Goal: Task Accomplishment & Management: Use online tool/utility

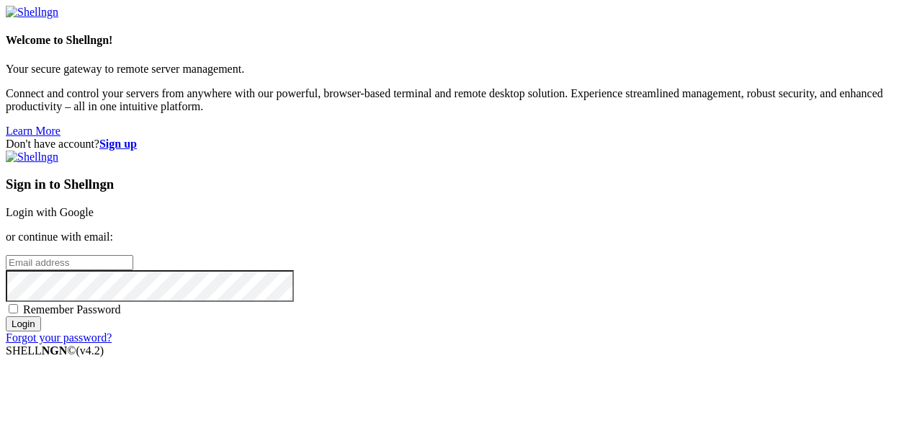
click at [94, 206] on link "Login with Google" at bounding box center [50, 212] width 88 height 12
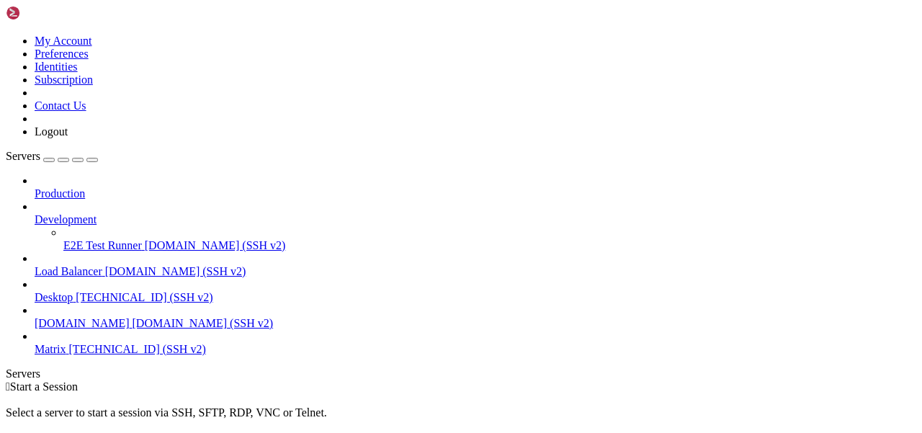
click at [113, 343] on span "[TECHNICAL_ID] (SSH v2)" at bounding box center [137, 349] width 137 height 12
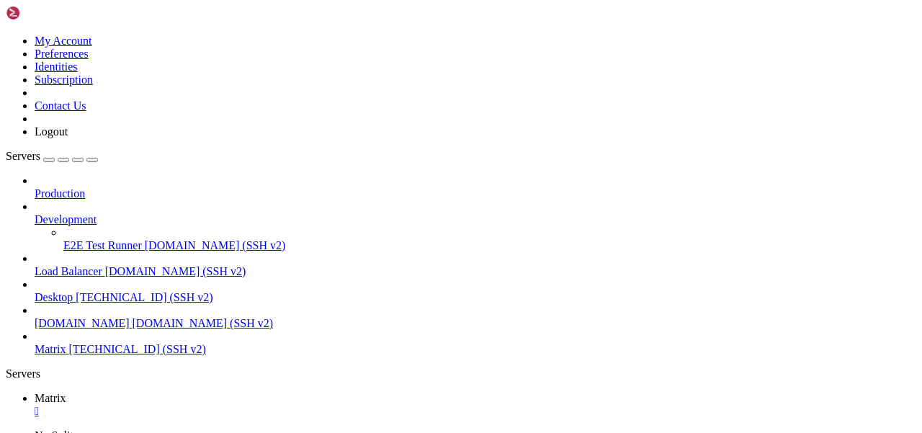
scroll to position [12, 0]
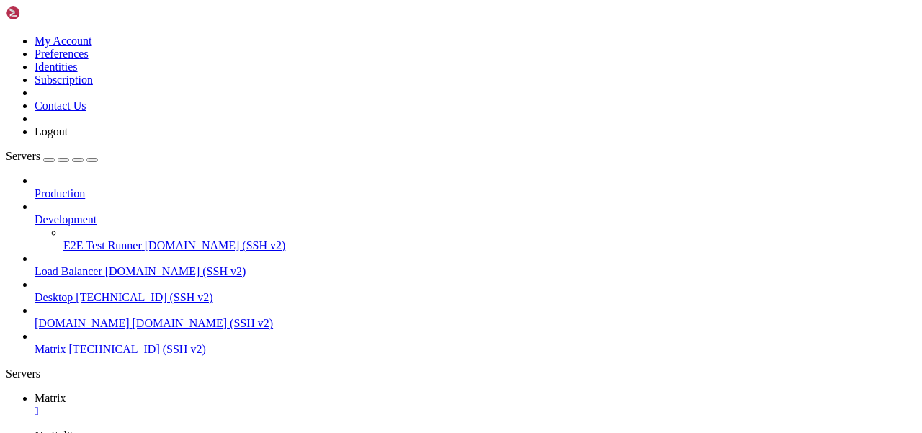
scroll to position [12, 0]
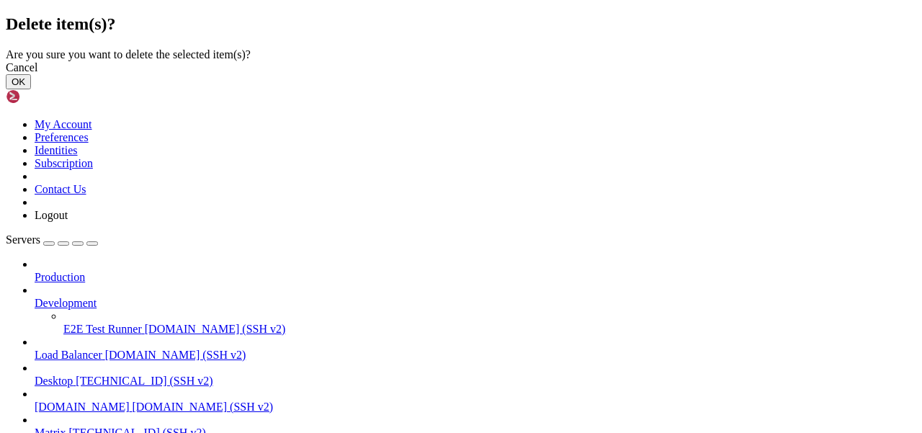
click at [31, 89] on button "OK" at bounding box center [18, 81] width 25 height 15
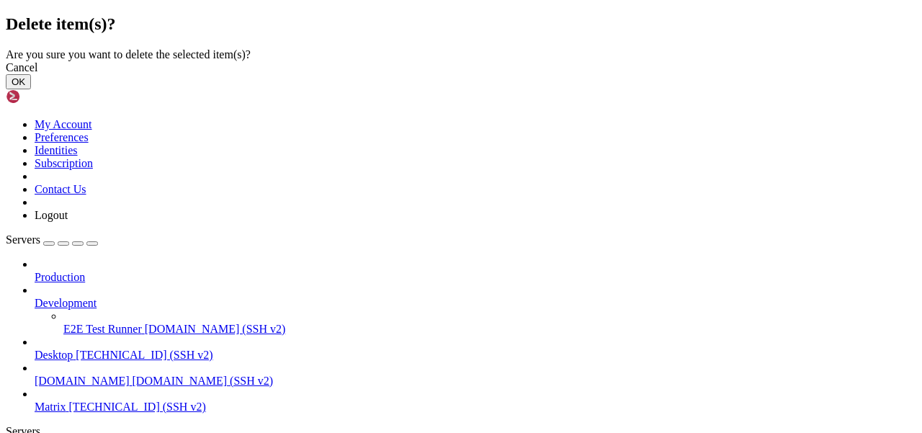
click at [31, 89] on button "OK" at bounding box center [18, 81] width 25 height 15
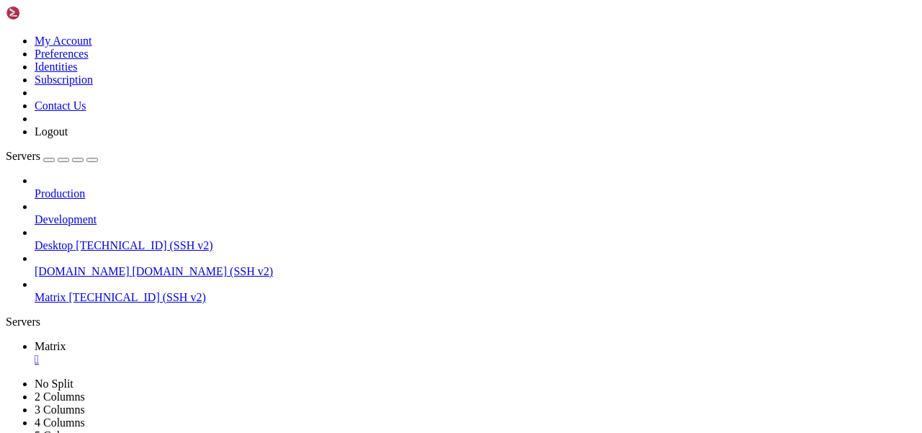
click at [35, 187] on icon at bounding box center [35, 187] width 0 height 0
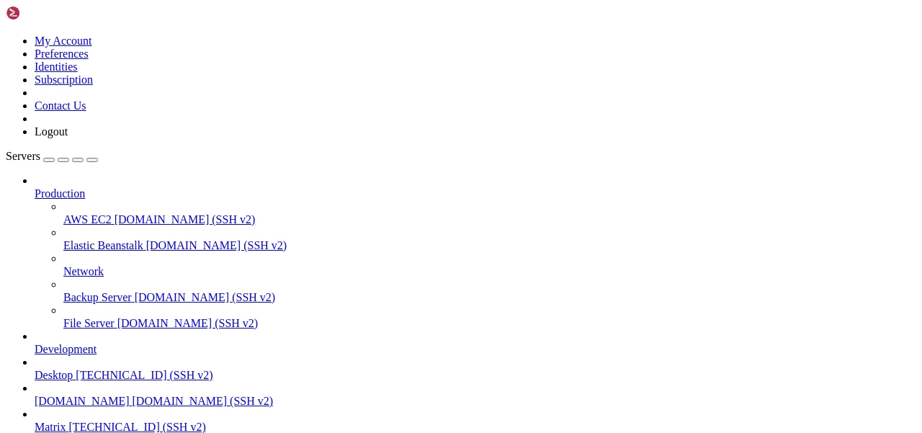
click at [63, 265] on icon at bounding box center [63, 265] width 0 height 0
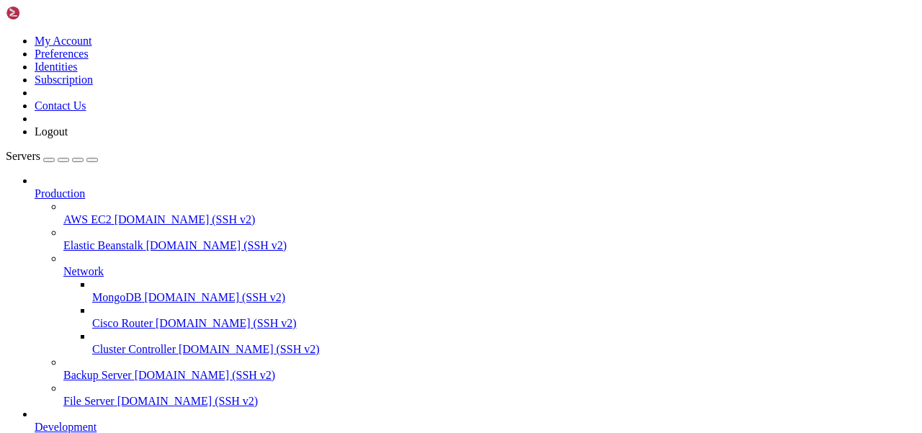
click at [63, 265] on icon at bounding box center [63, 265] width 0 height 0
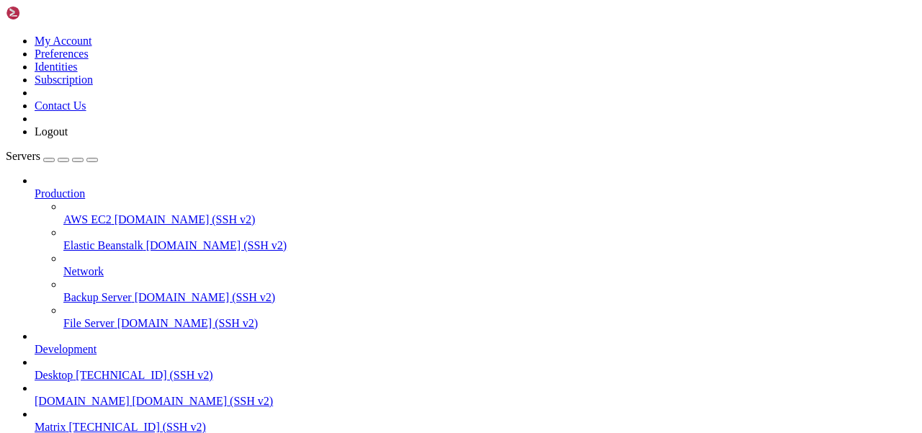
click at [35, 187] on icon at bounding box center [35, 187] width 0 height 0
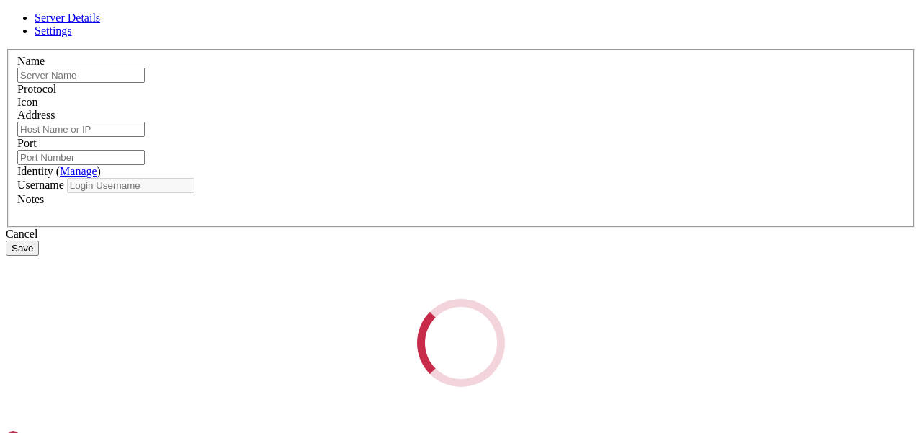
type input "Matrix"
type input "[TECHNICAL_ID]"
type input "22"
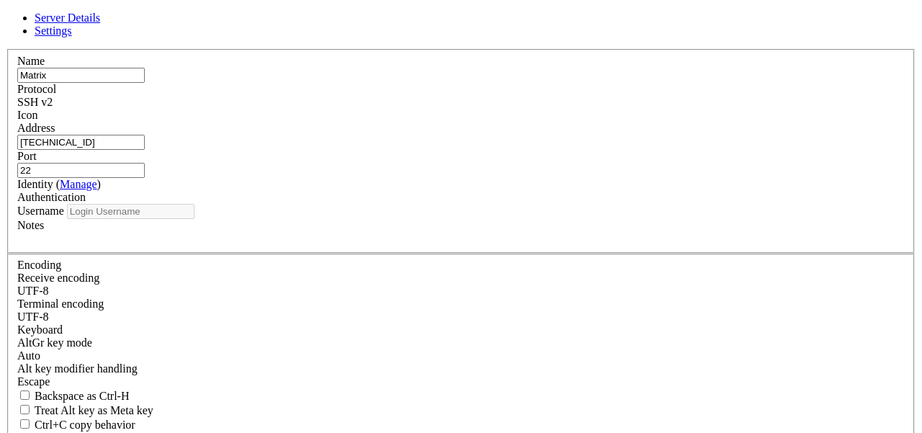
type input "root"
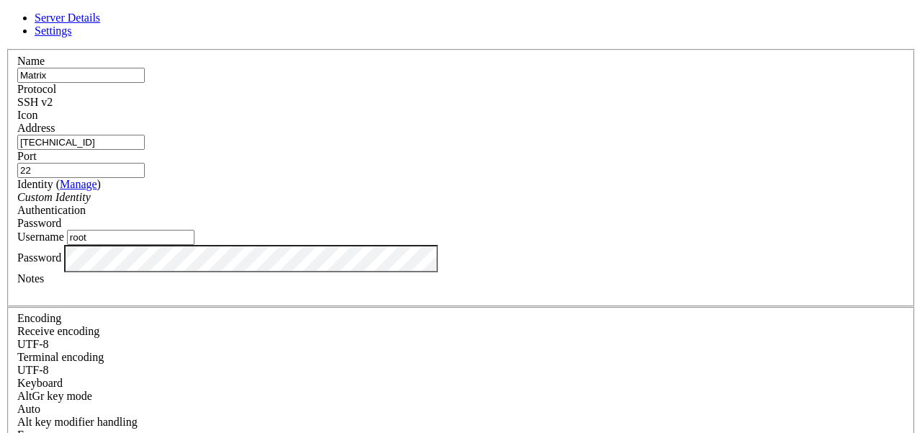
drag, startPoint x: 365, startPoint y: 151, endPoint x: 269, endPoint y: 150, distance: 95.8
click at [269, 150] on div "Address [TECHNICAL_ID]" at bounding box center [461, 136] width 888 height 28
